Goal: Ask a question

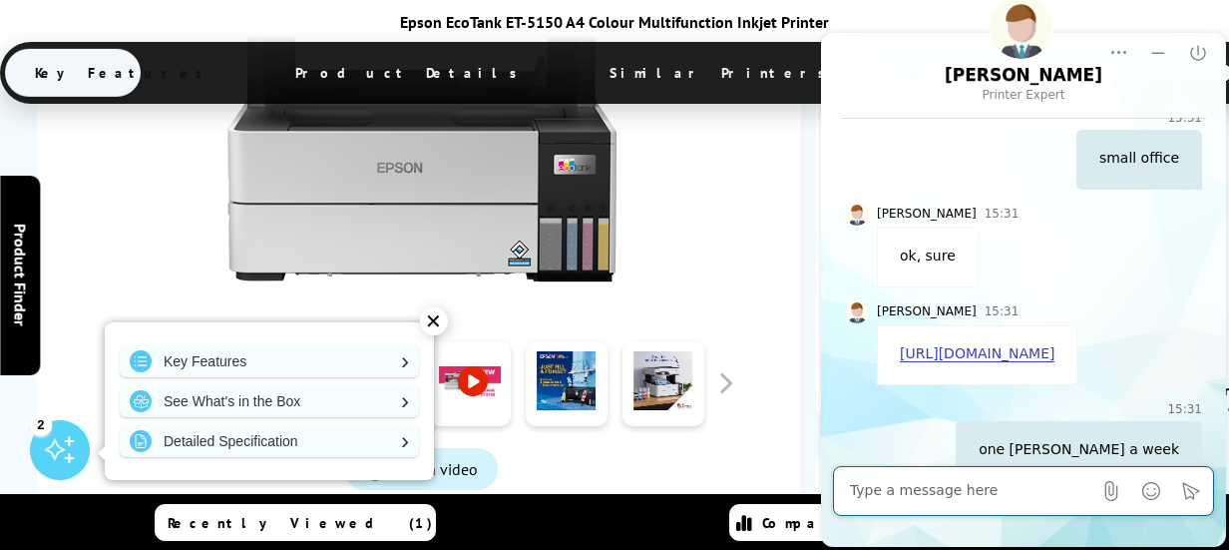
scroll to position [624, 0]
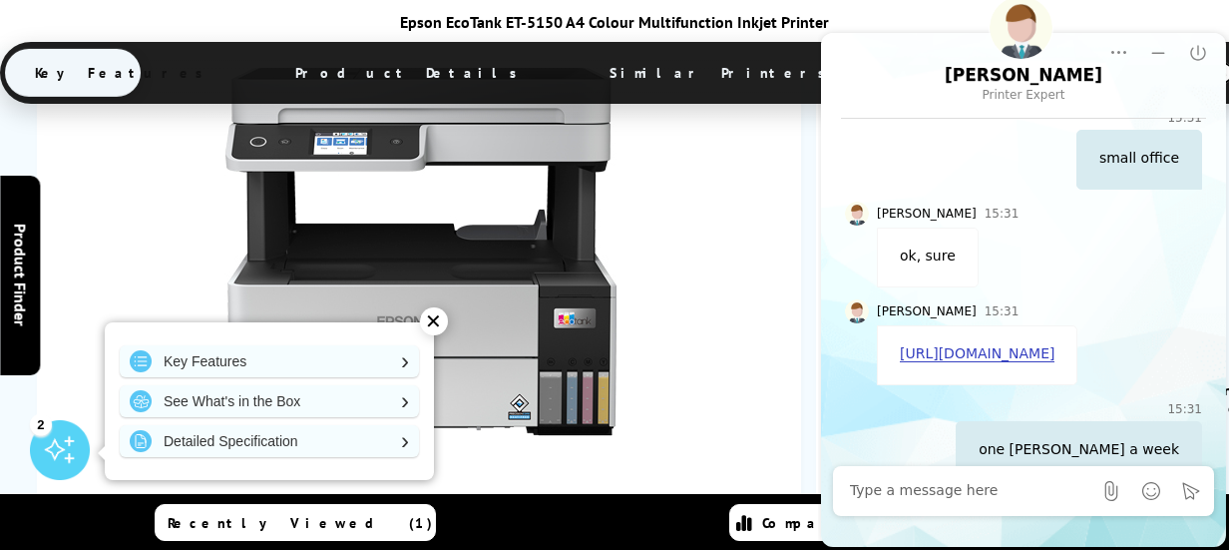
click at [743, 201] on div at bounding box center [421, 241] width 709 height 451
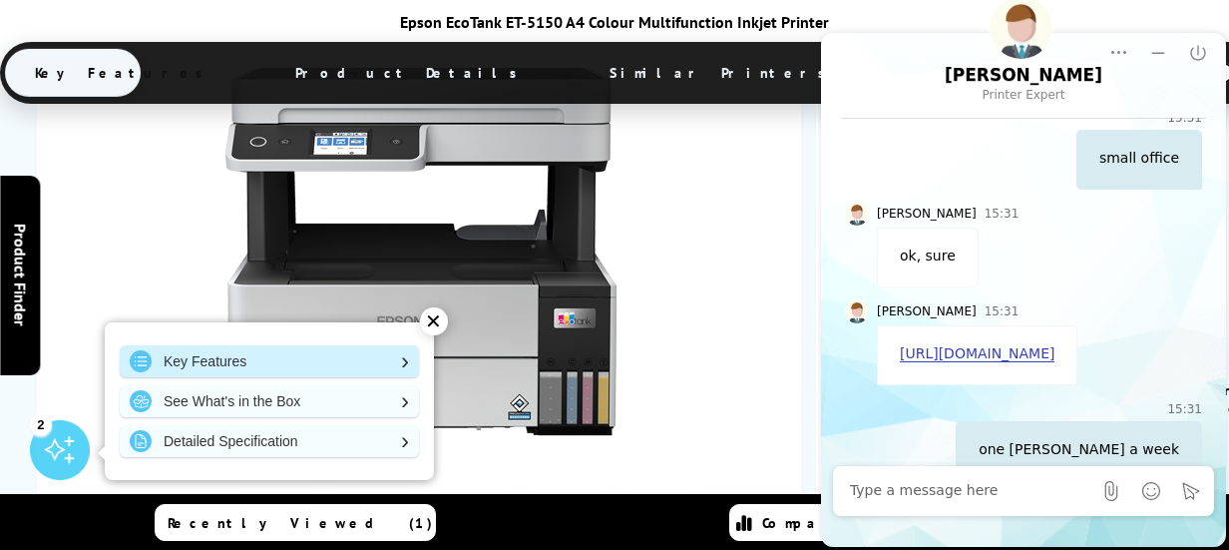
click at [402, 362] on link "Key Features" at bounding box center [269, 361] width 299 height 32
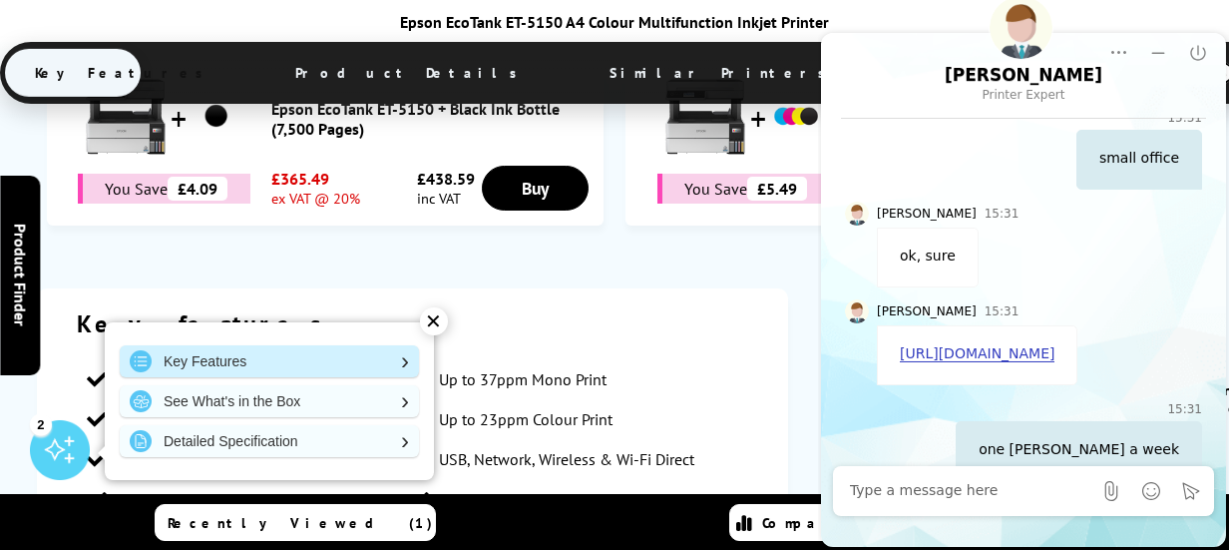
scroll to position [1483, 0]
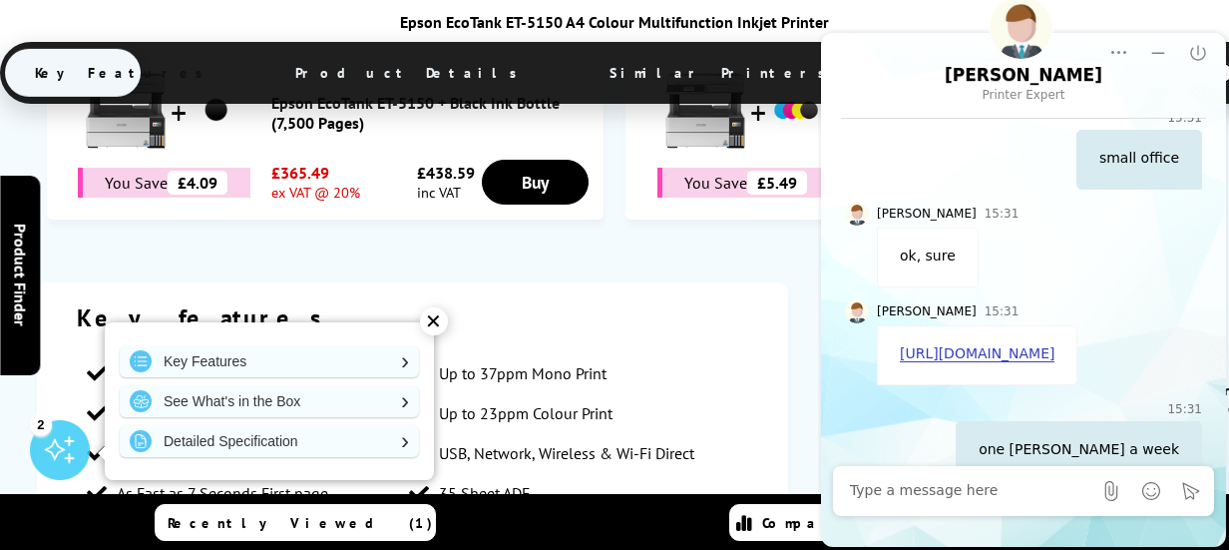
click at [430, 317] on div "✕" at bounding box center [434, 321] width 28 height 28
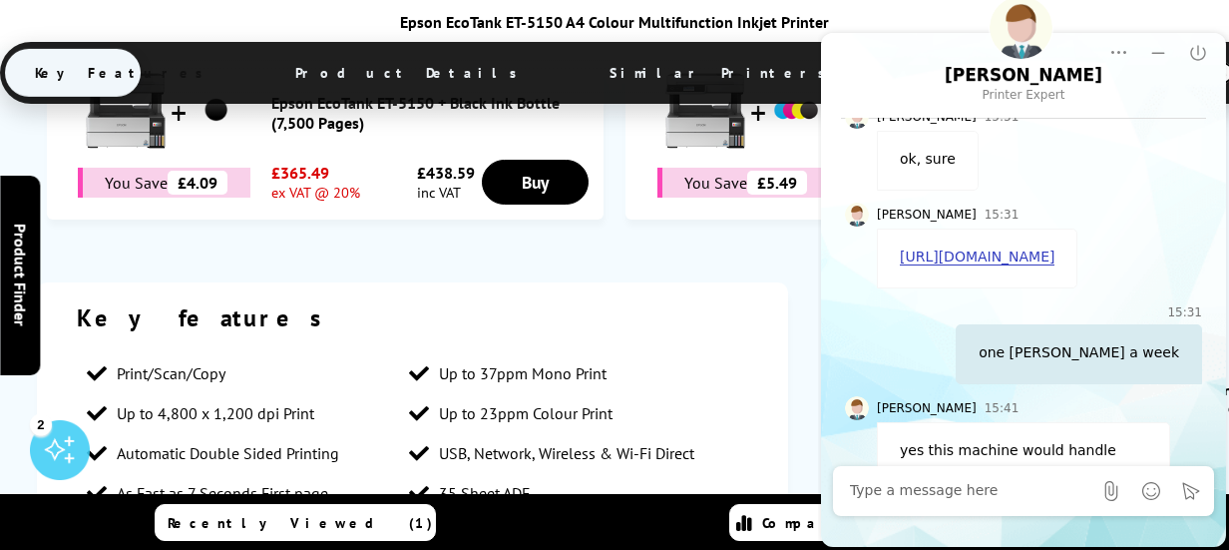
scroll to position [1490, 0]
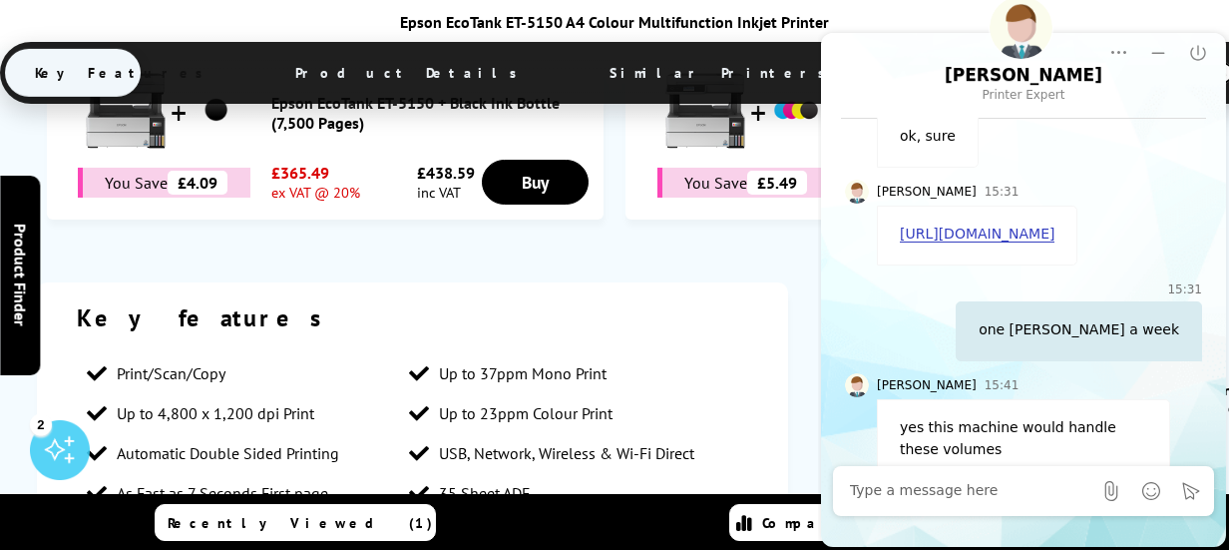
click at [912, 496] on textarea "Message input field. Type your text here and use the Send button to send." at bounding box center [969, 491] width 241 height 20
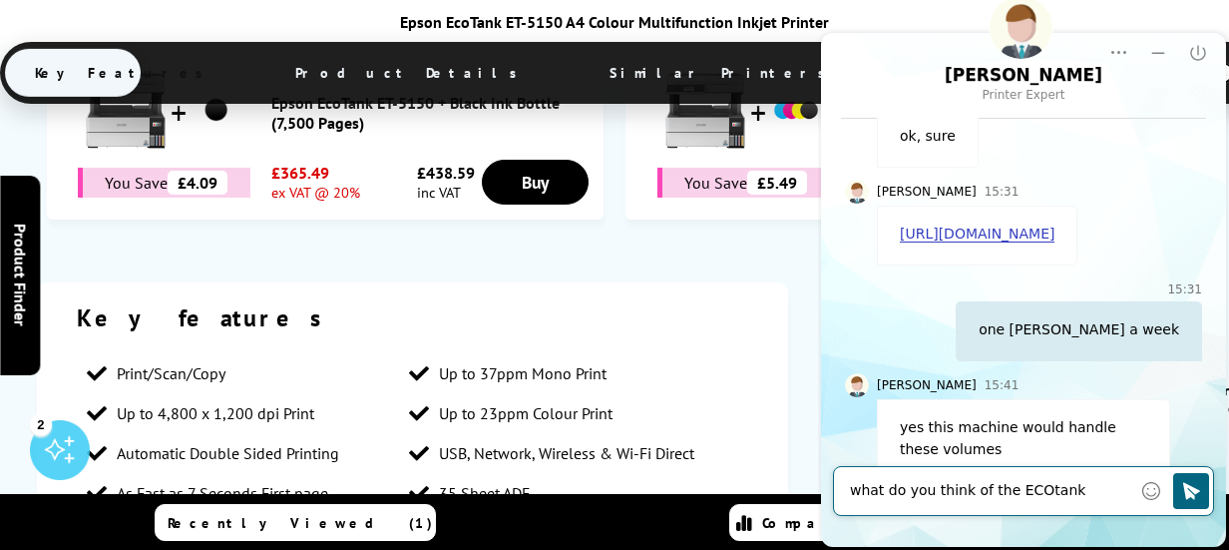
type textarea "what do you think of the ECOtank?"
